Goal: Navigation & Orientation: Find specific page/section

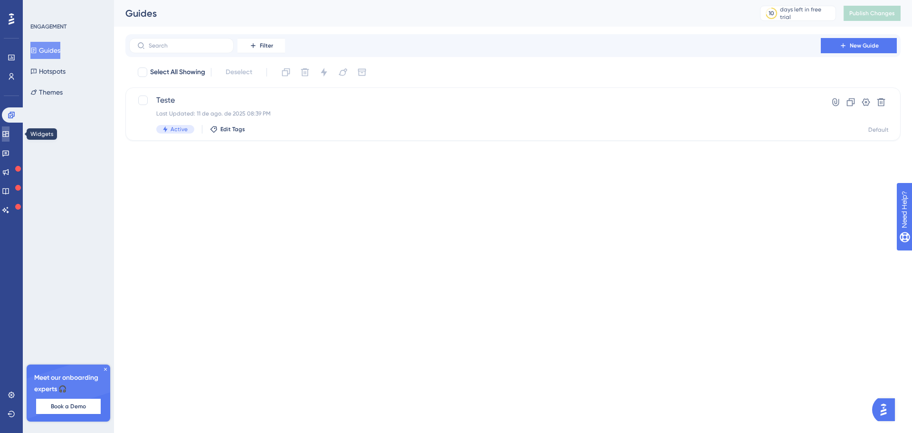
click at [9, 139] on link at bounding box center [6, 133] width 8 height 15
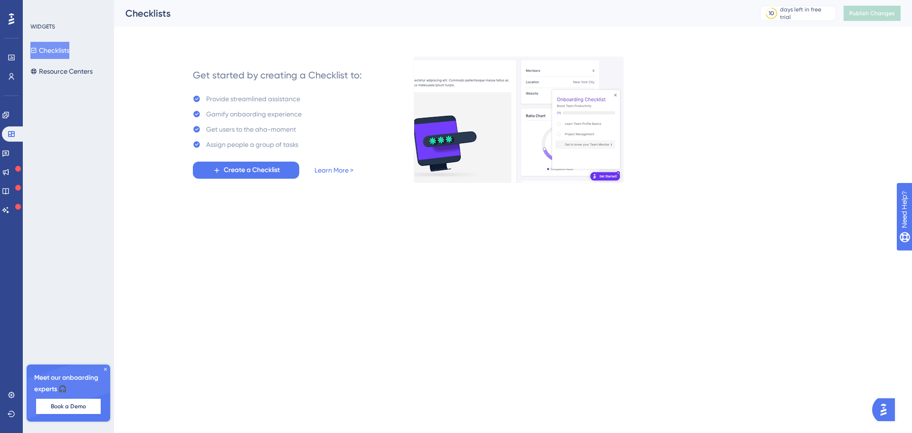
click at [245, 0] on html "Performance Users Engagement Widgets Feedback Product Updates Knowledge Base AI…" at bounding box center [456, 0] width 912 height 0
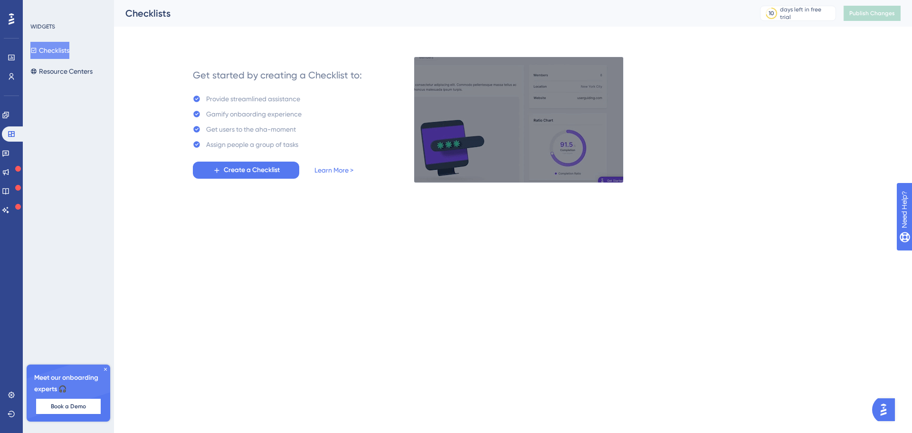
drag, startPoint x: 139, startPoint y: 235, endPoint x: 91, endPoint y: 208, distance: 54.8
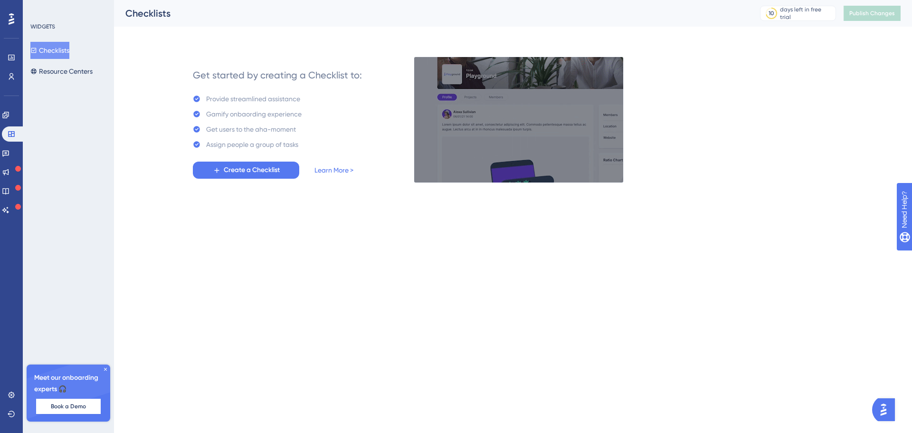
click at [135, 0] on html "Performance Users Engagement Widgets Feedback Product Updates Knowledge Base AI…" at bounding box center [456, 0] width 912 height 0
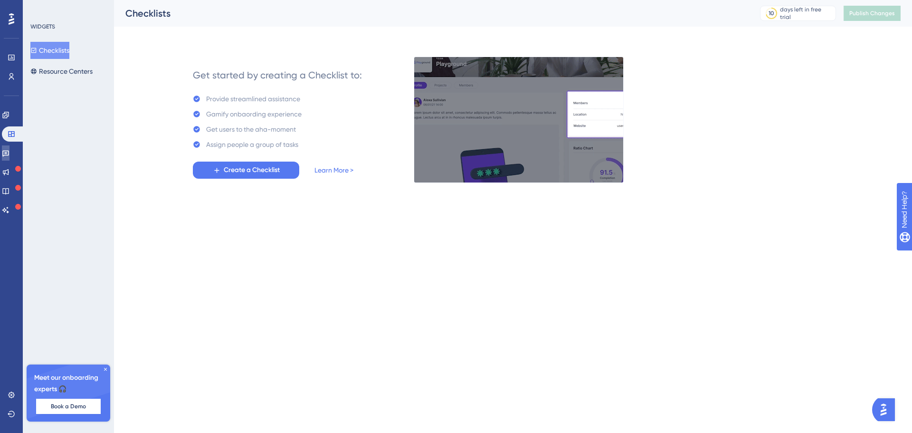
click at [8, 156] on icon at bounding box center [6, 153] width 8 height 8
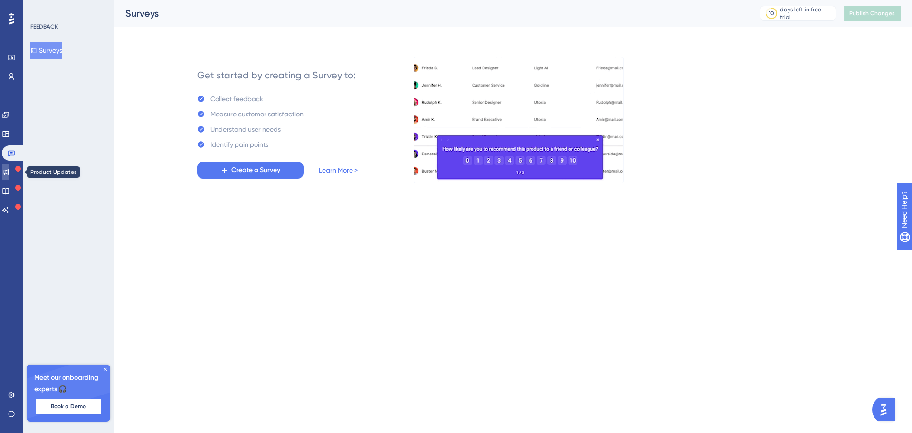
click at [7, 173] on link at bounding box center [6, 171] width 8 height 15
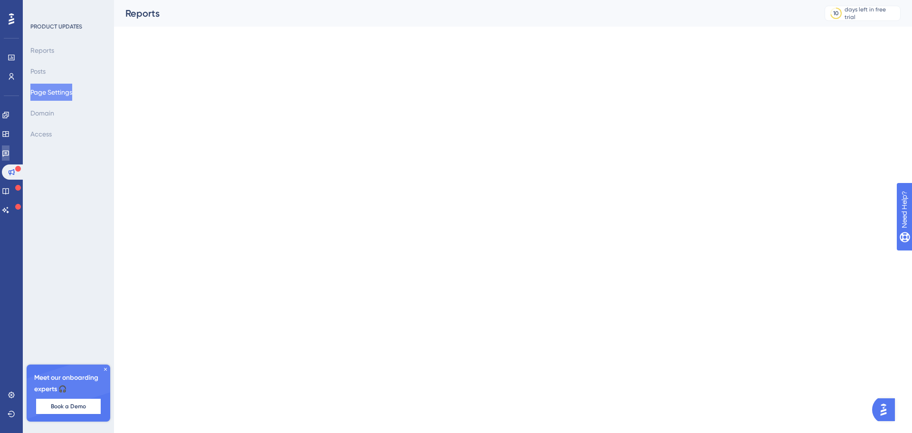
click at [9, 157] on link at bounding box center [6, 152] width 8 height 15
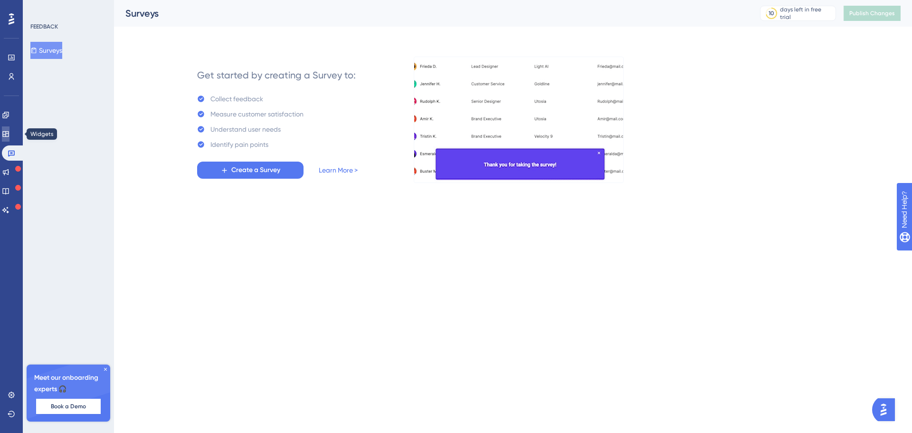
click at [9, 139] on link at bounding box center [6, 133] width 8 height 15
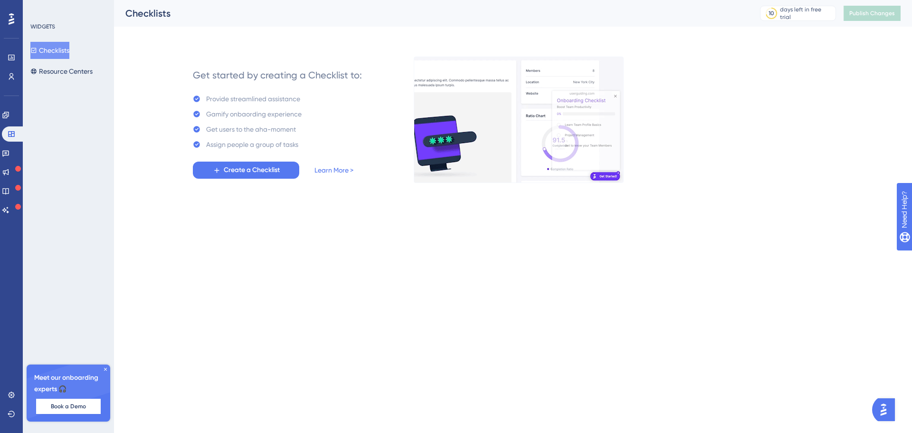
click at [12, 124] on div "Engagement Widgets Feedback Product Updates Knowledge Base AI Assistant" at bounding box center [11, 162] width 19 height 110
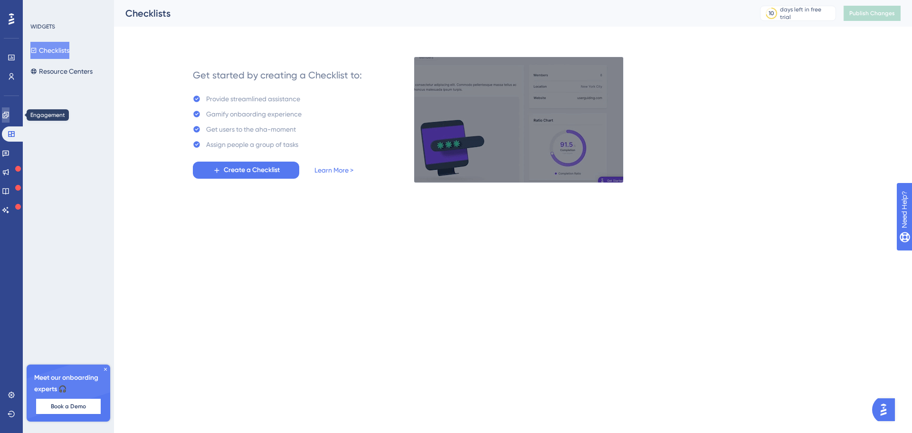
click at [9, 116] on icon at bounding box center [5, 115] width 6 height 6
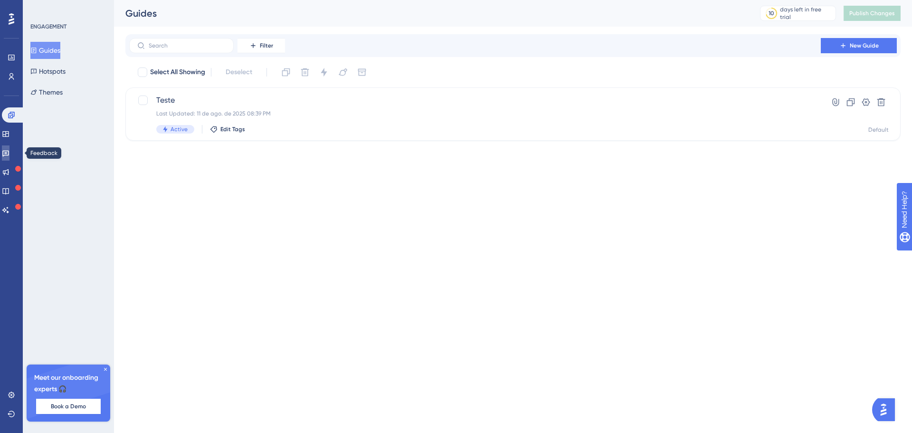
click at [9, 154] on icon at bounding box center [6, 153] width 8 height 8
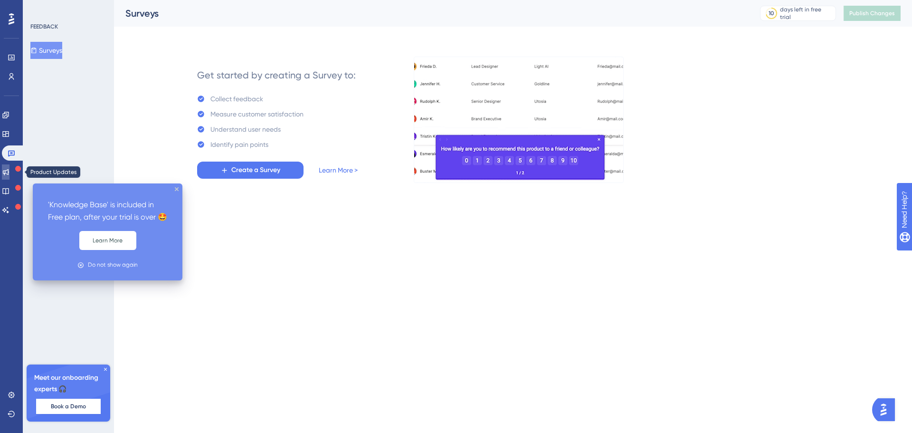
click at [9, 174] on icon at bounding box center [6, 172] width 6 height 6
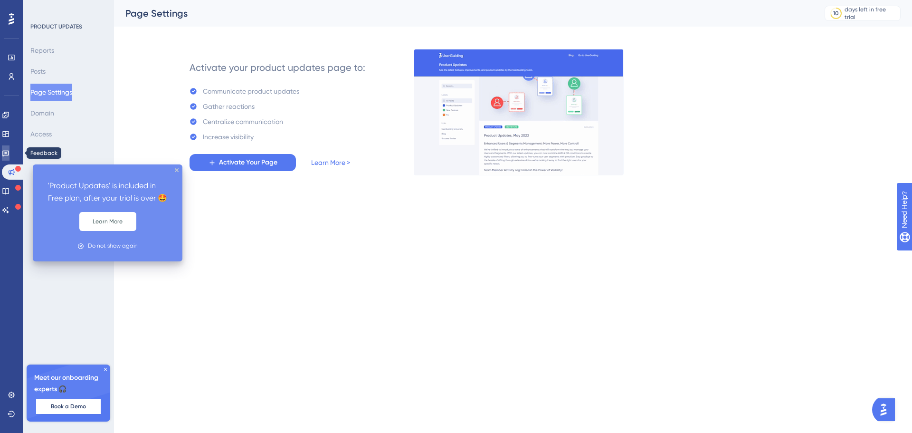
click at [9, 151] on link at bounding box center [6, 152] width 8 height 15
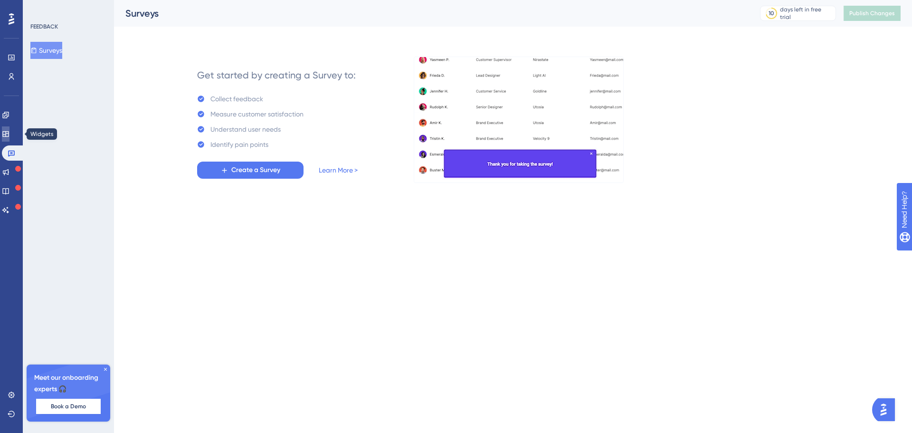
click at [9, 137] on icon at bounding box center [5, 134] width 6 height 6
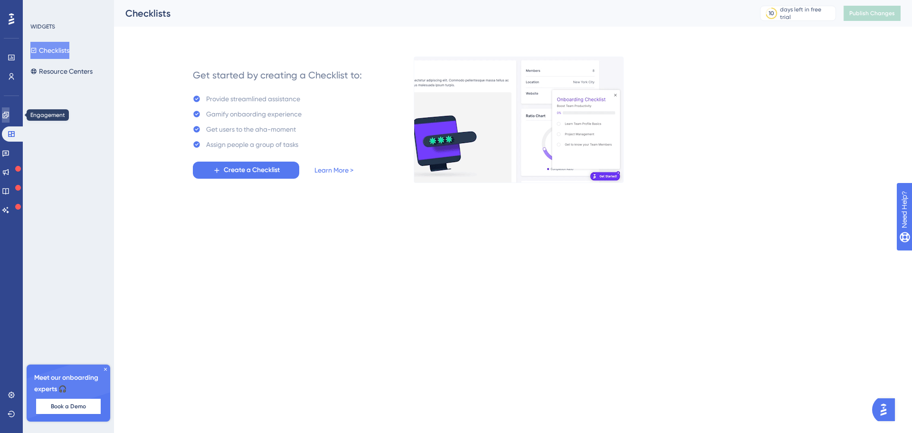
click at [9, 114] on icon at bounding box center [5, 115] width 6 height 6
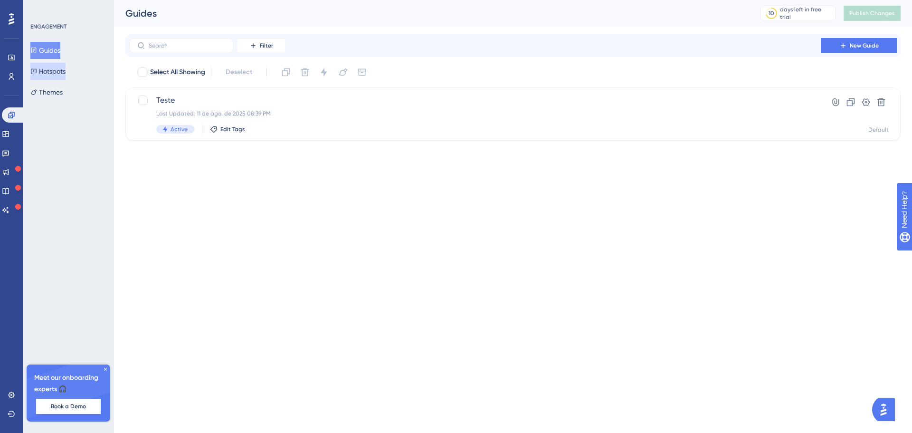
click at [59, 72] on button "Hotspots" at bounding box center [47, 71] width 35 height 17
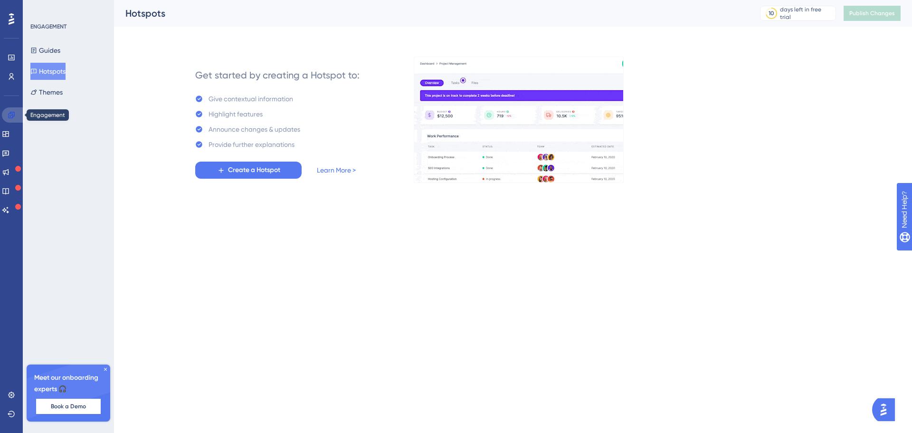
click at [10, 119] on link at bounding box center [13, 114] width 23 height 15
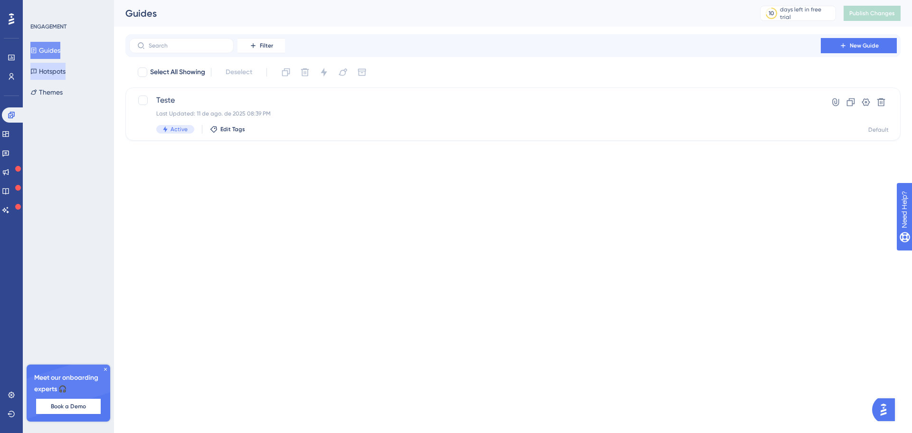
click at [54, 69] on button "Hotspots" at bounding box center [47, 71] width 35 height 17
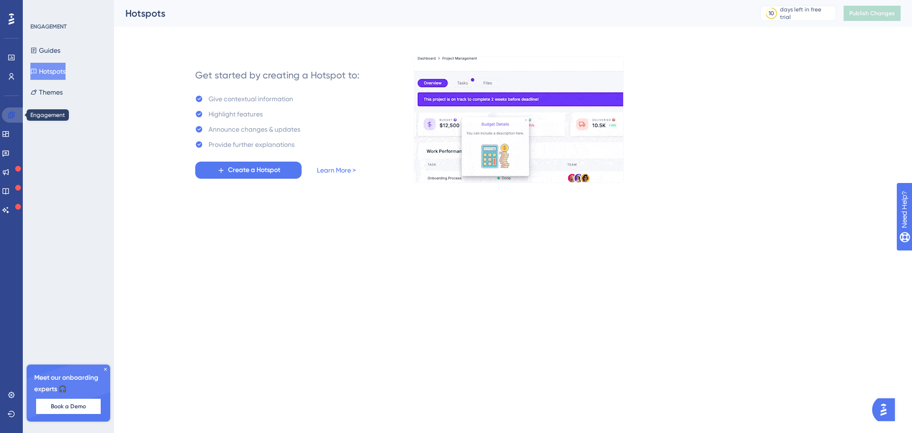
click at [16, 116] on link at bounding box center [13, 114] width 23 height 15
